Goal: Information Seeking & Learning: Learn about a topic

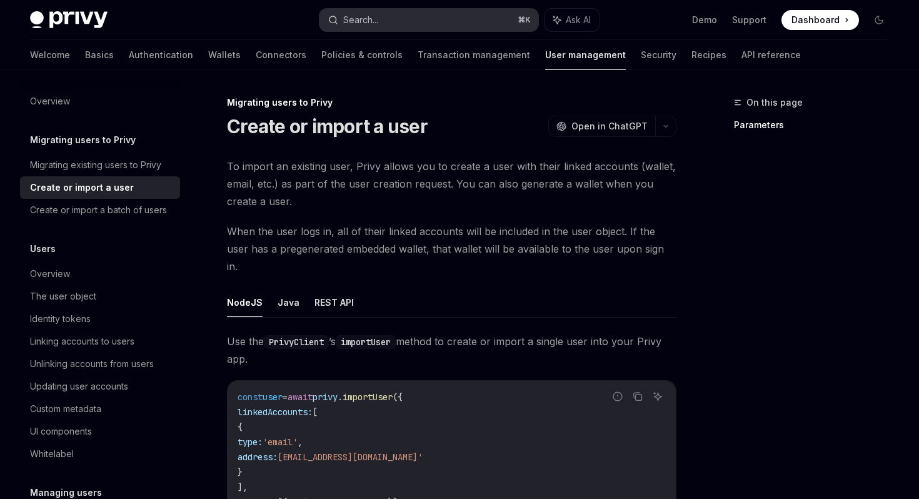
click at [466, 23] on button "Search... ⌘ K" at bounding box center [428, 20] width 218 height 23
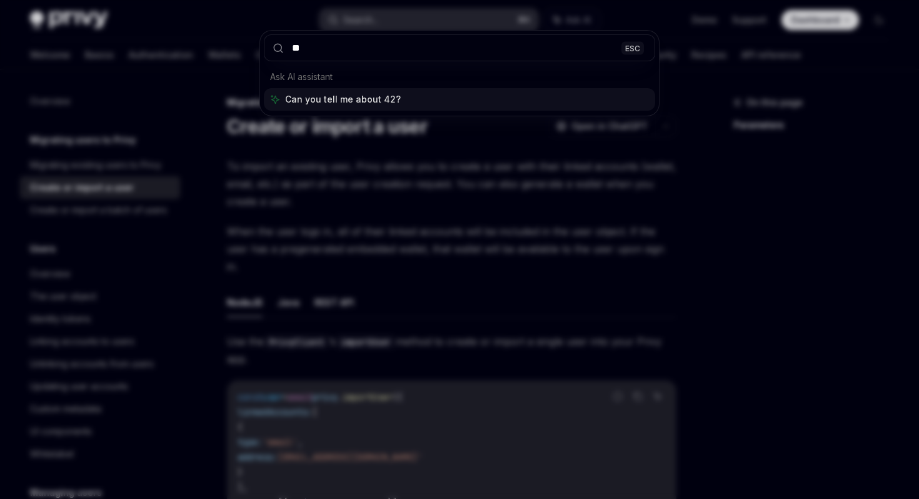
type input "***"
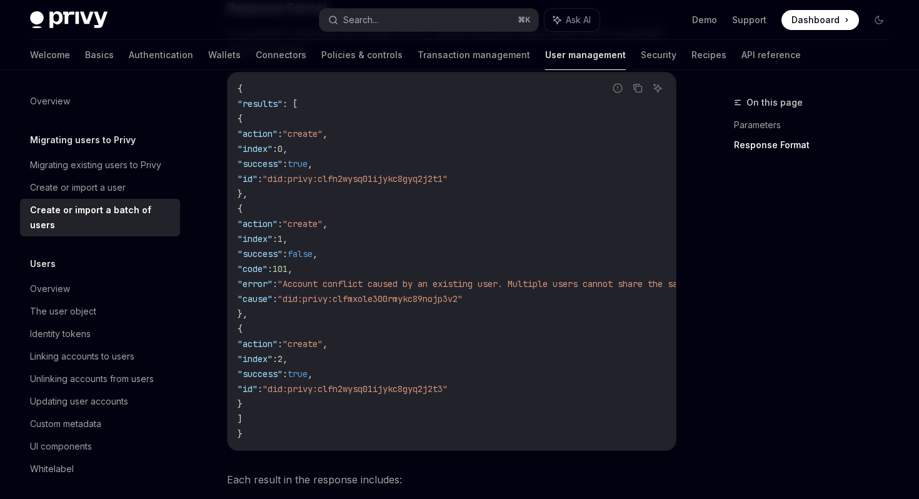
scroll to position [1755, 0]
click at [741, 48] on link "API reference" at bounding box center [770, 55] width 59 height 30
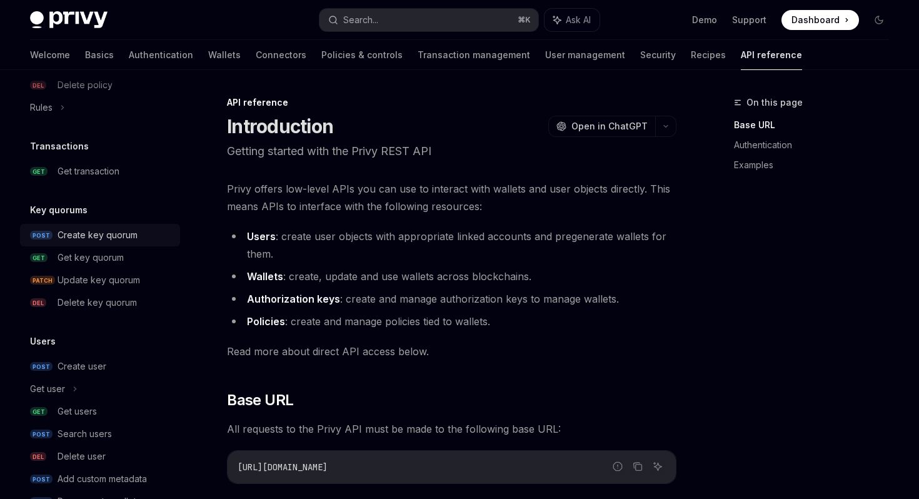
scroll to position [815, 0]
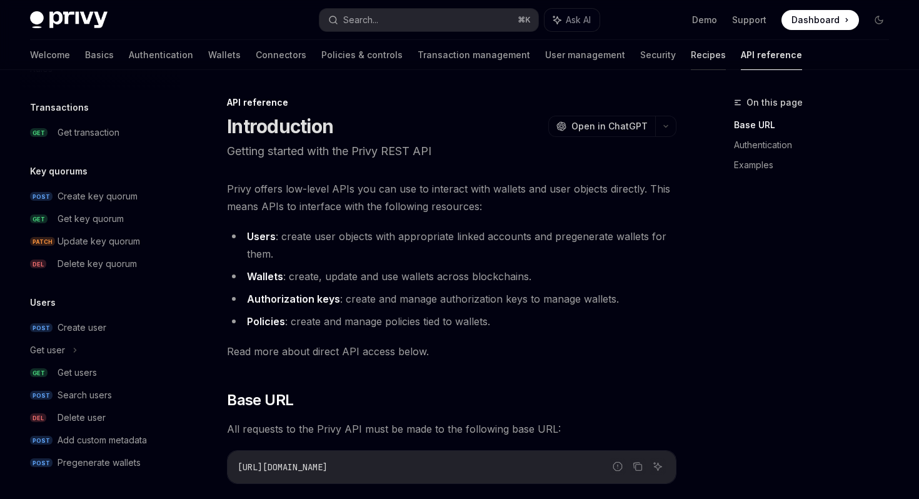
click at [691, 54] on link "Recipes" at bounding box center [708, 55] width 35 height 30
type textarea "*"
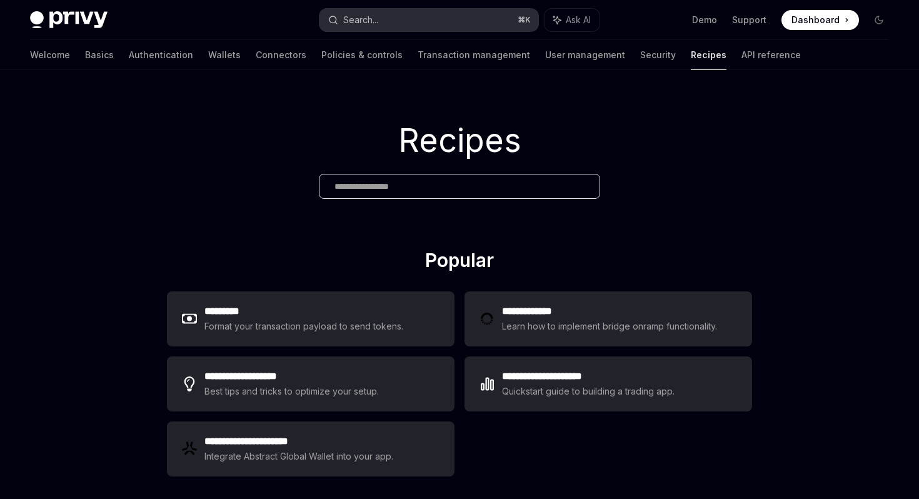
click at [464, 26] on button "Search... ⌘ K" at bounding box center [428, 20] width 218 height 23
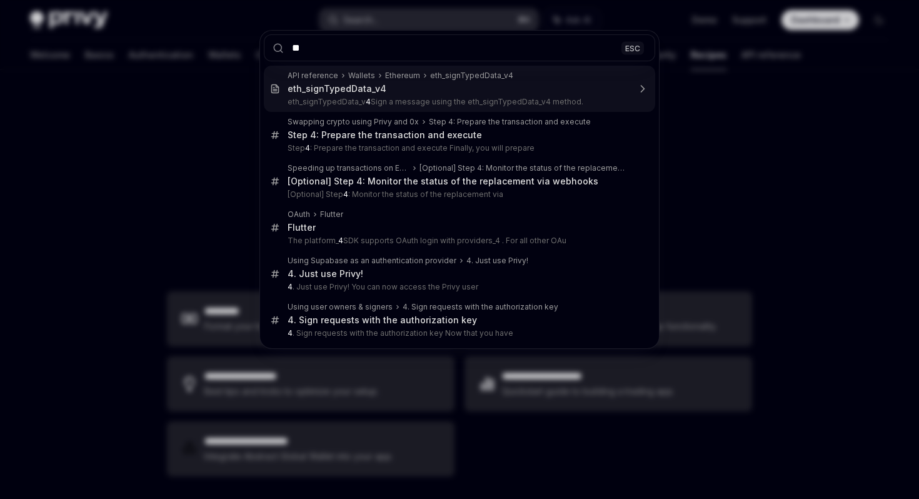
type input "***"
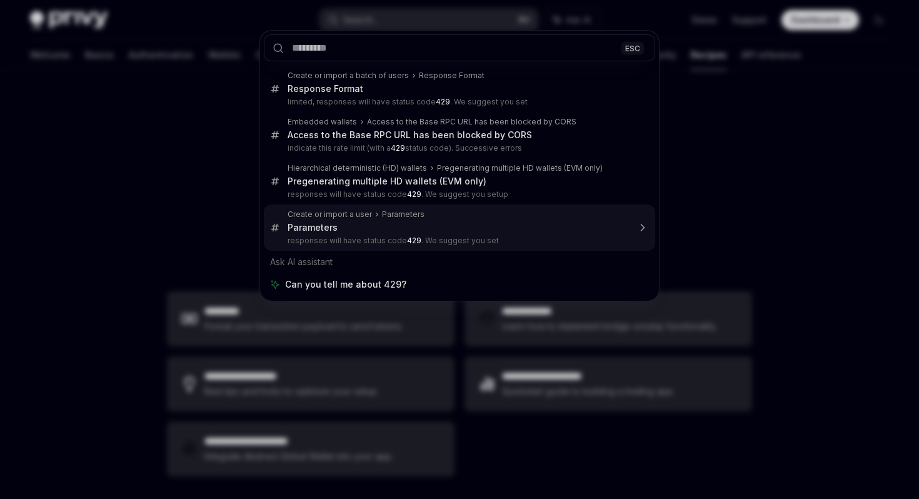
type textarea "*"
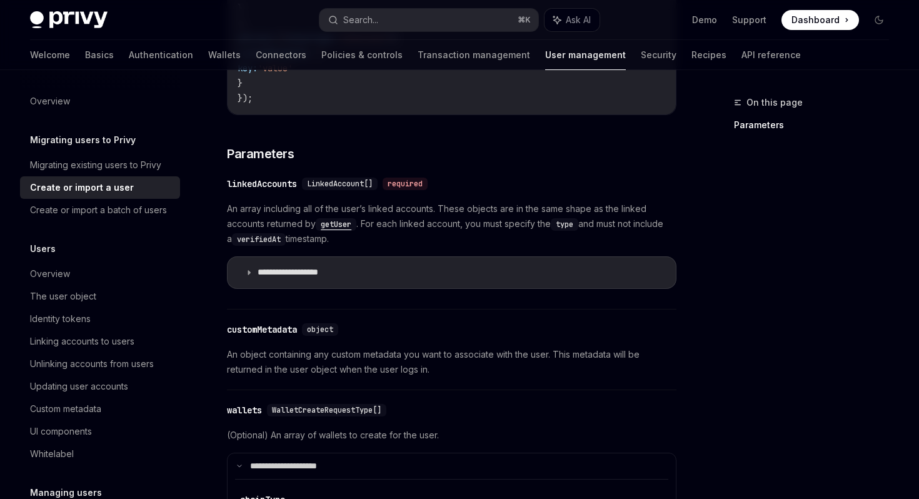
scroll to position [481, 0]
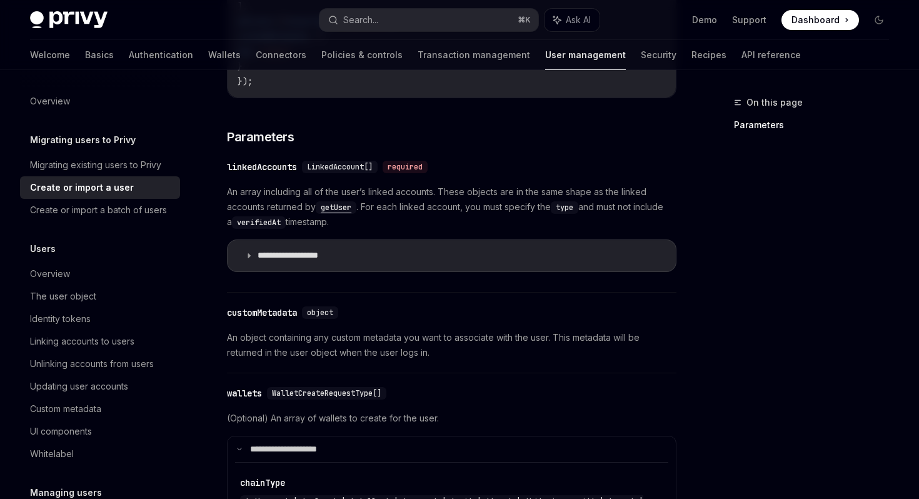
click at [378, 330] on span "An object containing any custom metadata you want to associate with the user. T…" at bounding box center [451, 345] width 449 height 30
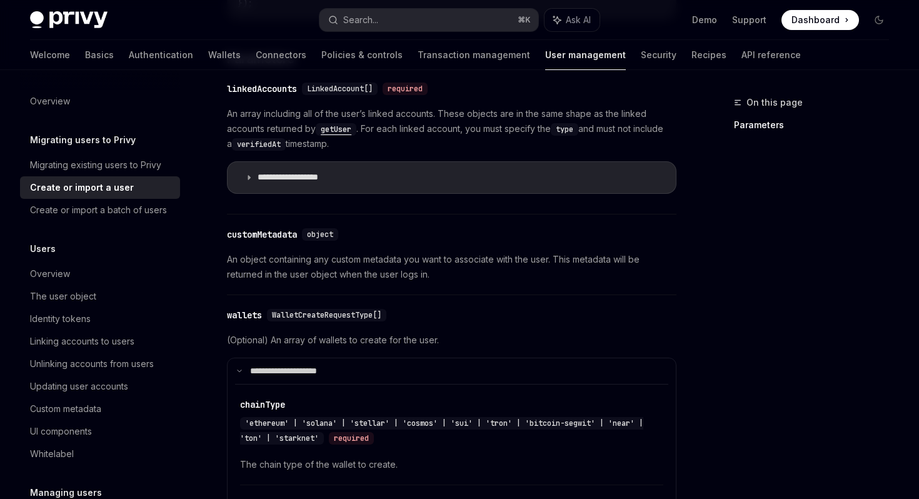
scroll to position [560, 0]
